Goal: Task Accomplishment & Management: Manage account settings

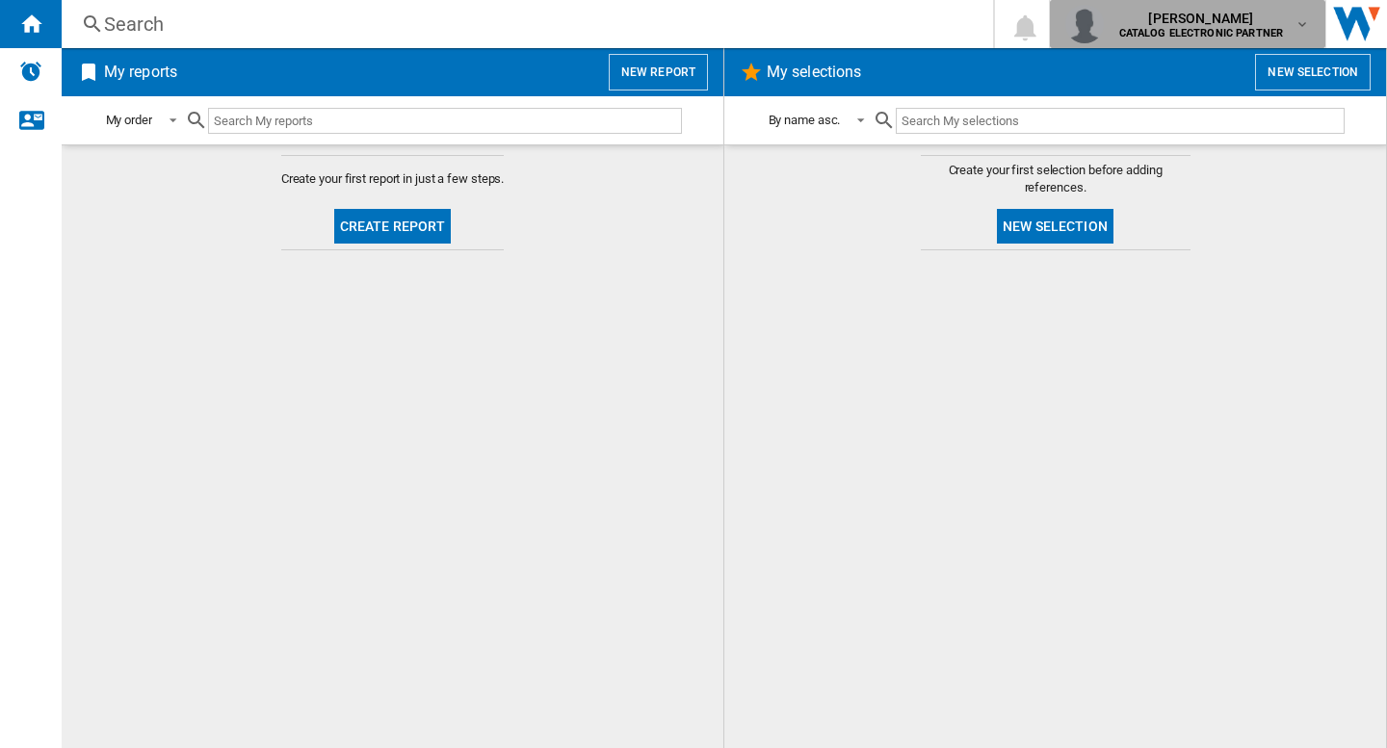
click at [1184, 22] on span "[PERSON_NAME]" at bounding box center [1201, 18] width 165 height 19
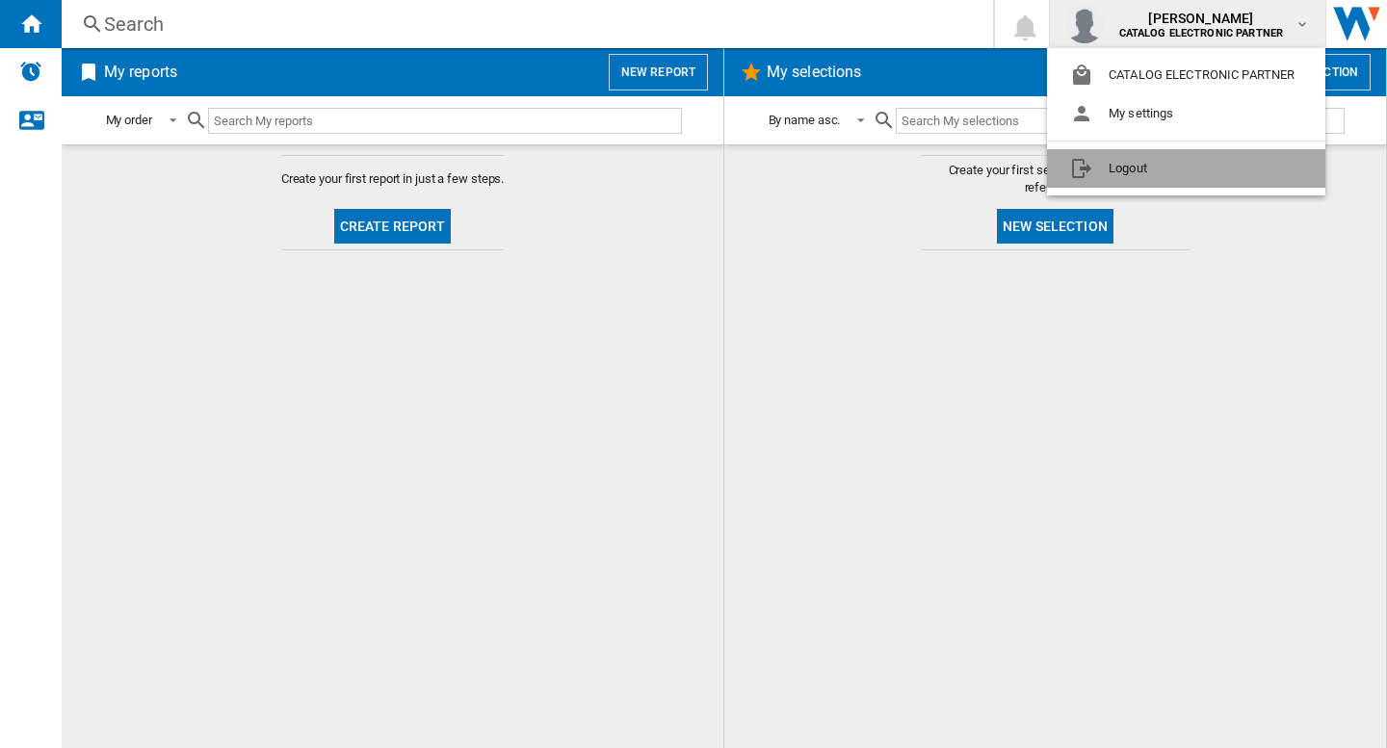
click at [1142, 166] on button "Logout" at bounding box center [1186, 168] width 278 height 39
